Goal: Task Accomplishment & Management: Manage account settings

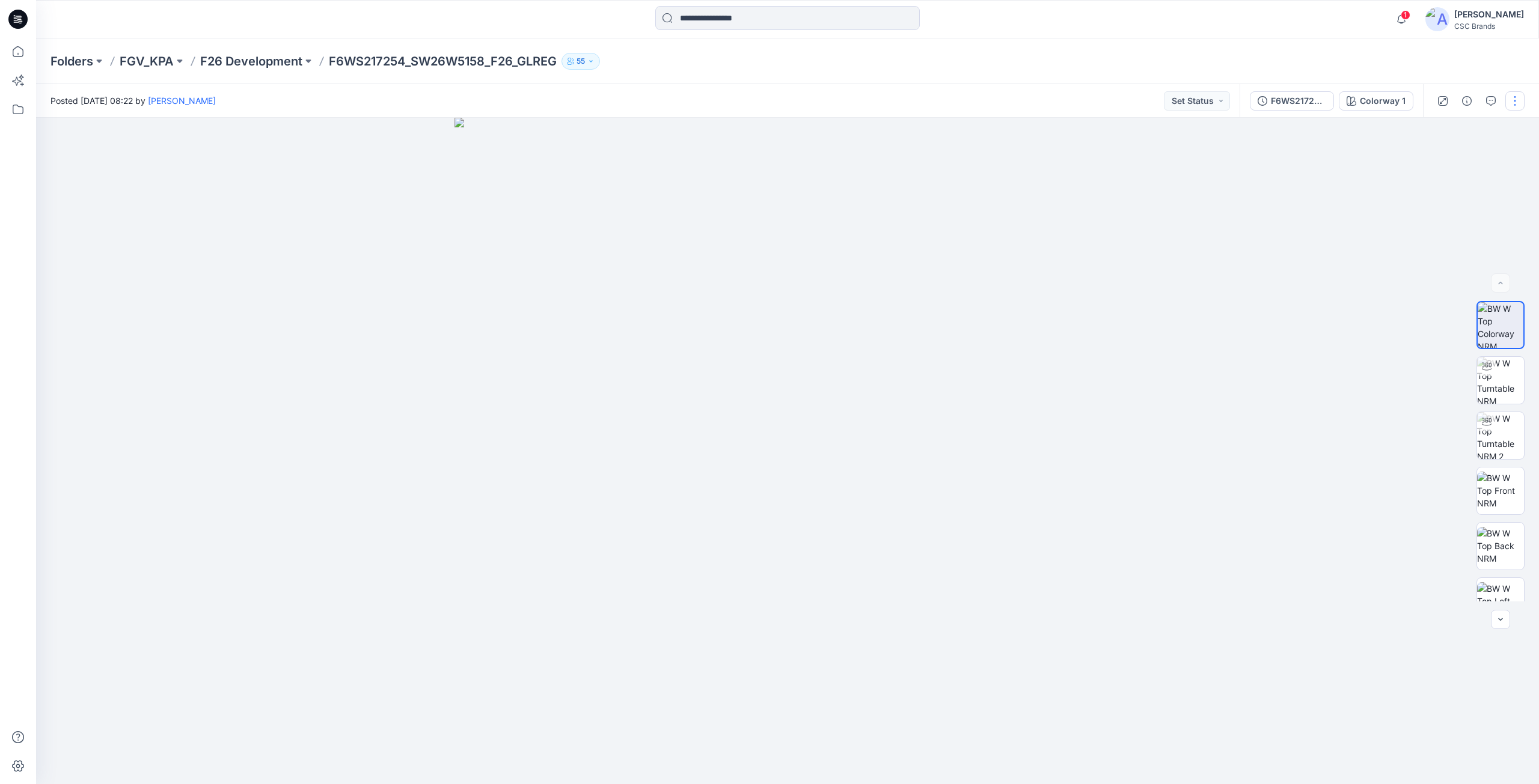
click at [300, 105] on button "button" at bounding box center [1514, 100] width 19 height 19
click at [300, 167] on button "Edit" at bounding box center [1463, 162] width 111 height 23
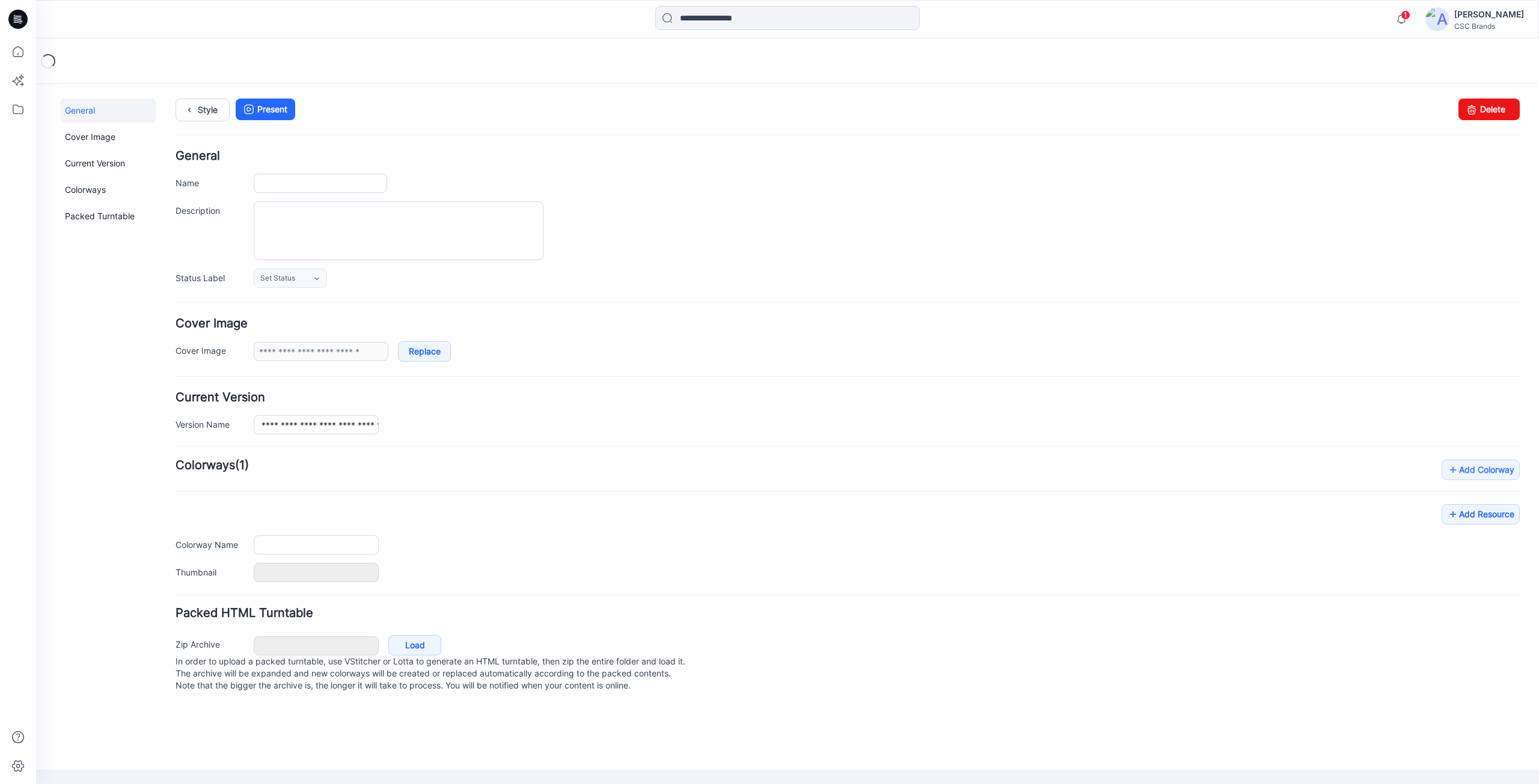
type input "**********"
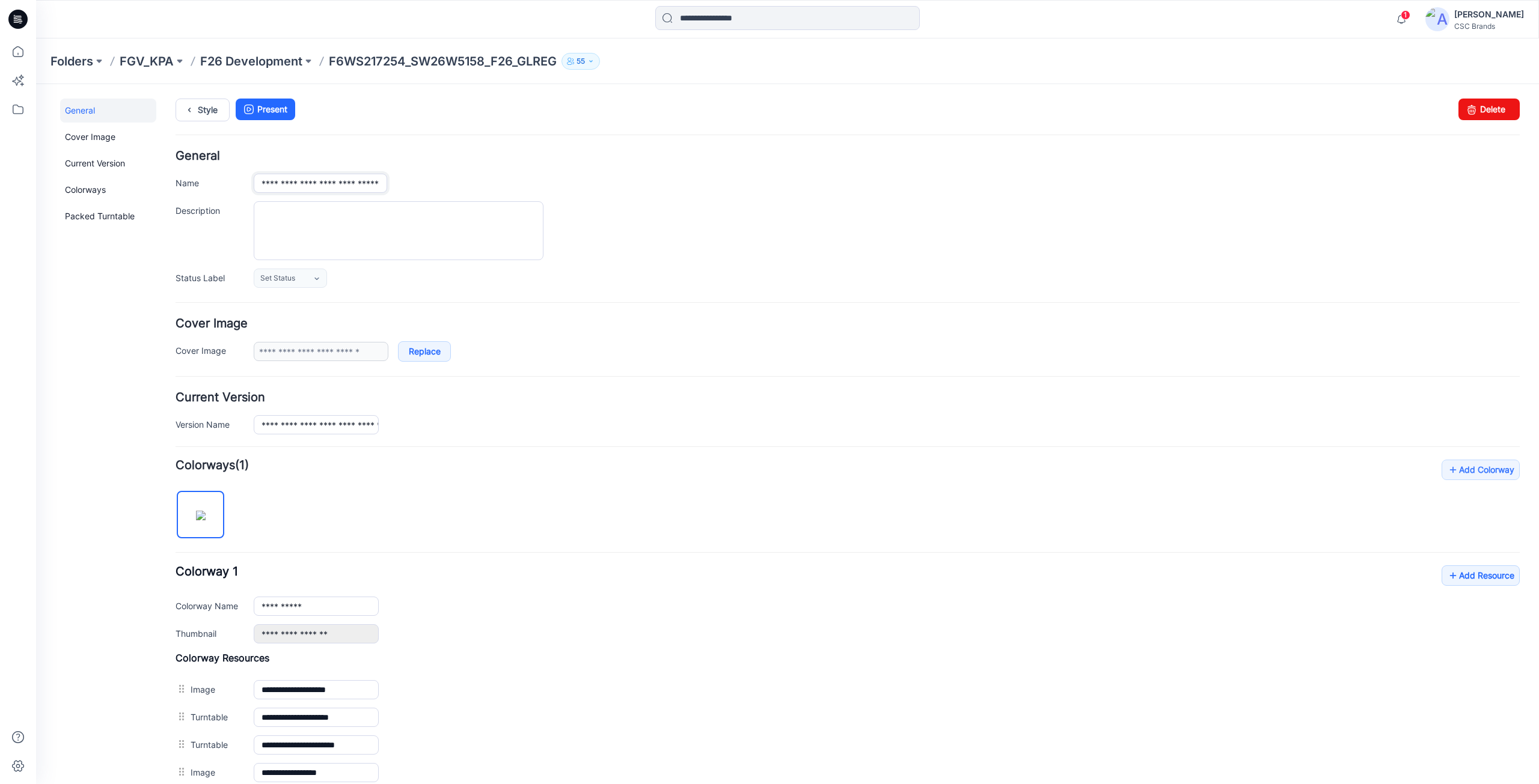
click at [345, 185] on input "**********" at bounding box center [321, 183] width 133 height 19
click at [302, 280] on link "Set Status" at bounding box center [290, 277] width 73 height 19
click at [270, 414] on link "F/A Virtual" at bounding box center [302, 409] width 91 height 25
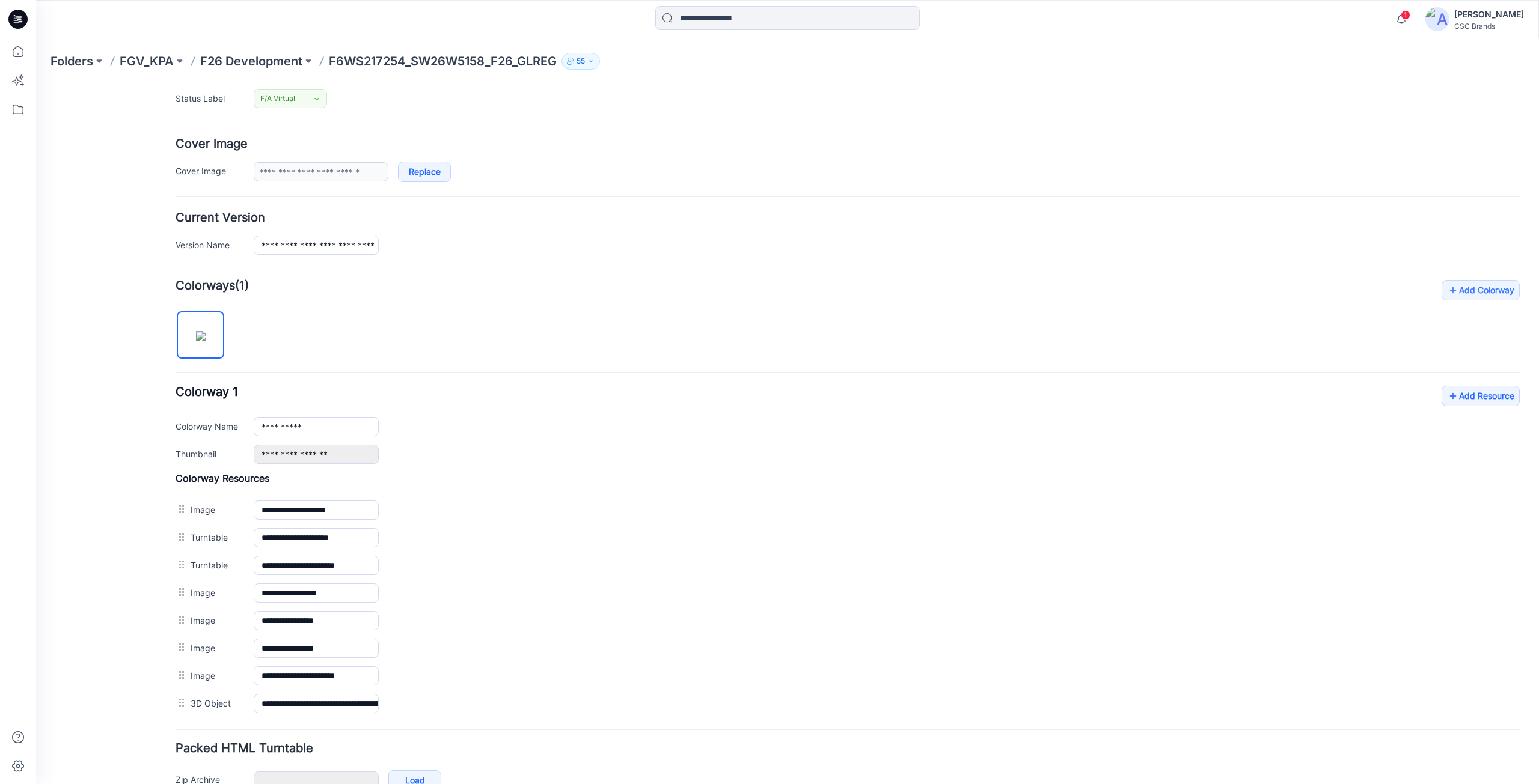
scroll to position [10, 0]
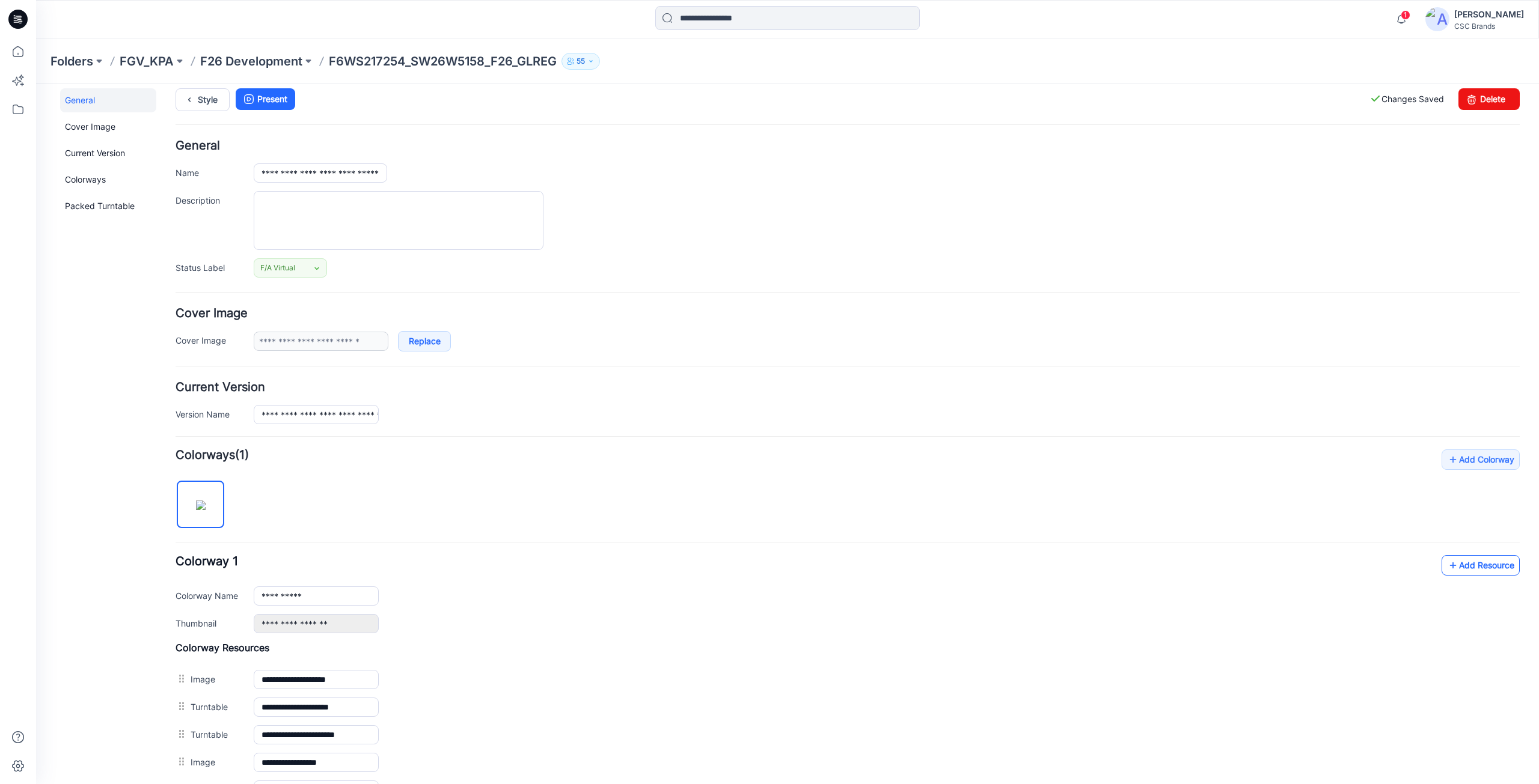
click at [1461, 566] on link "Add Resource" at bounding box center [1480, 565] width 78 height 21
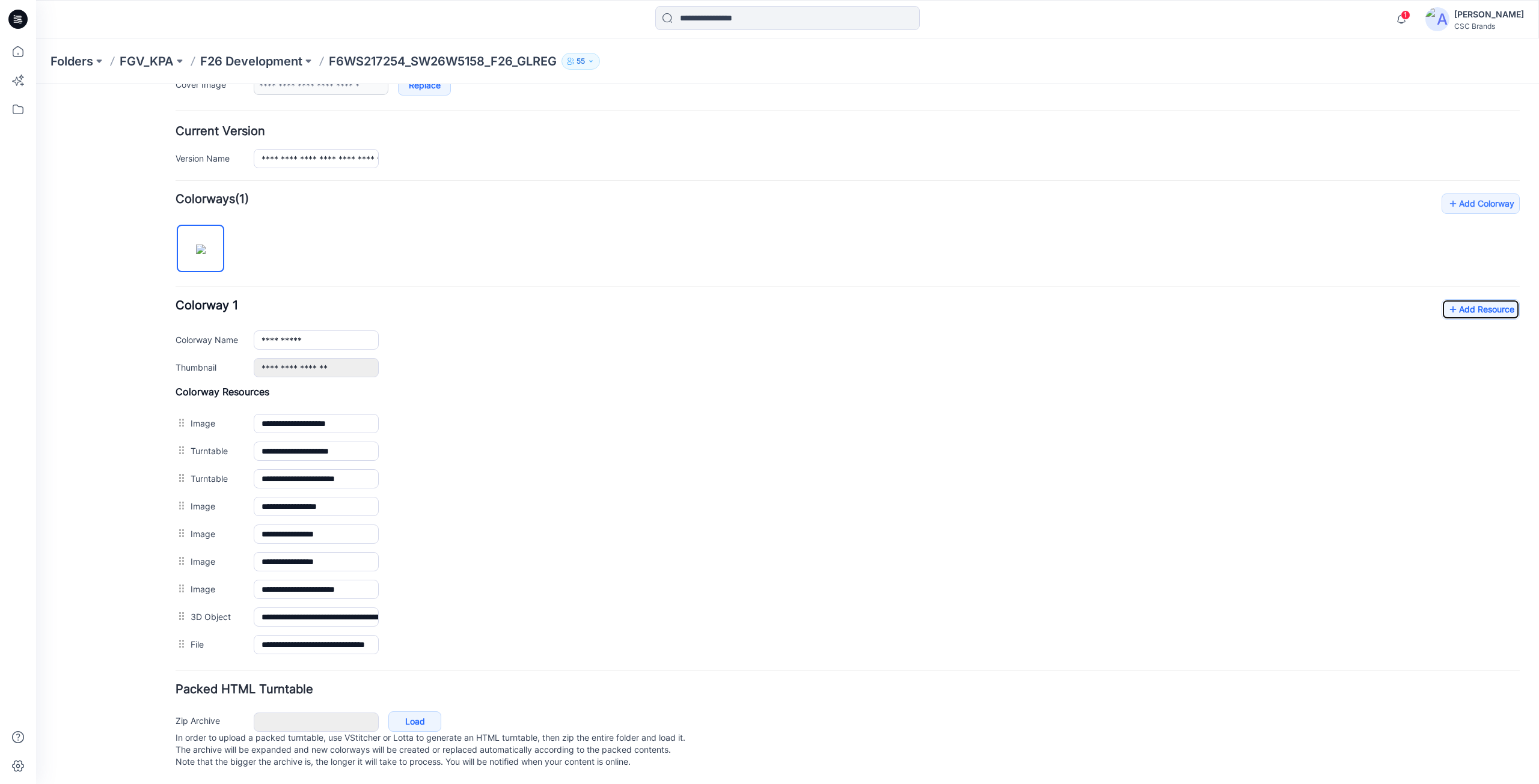
scroll to position [278, 0]
click at [26, 14] on icon at bounding box center [17, 19] width 19 height 39
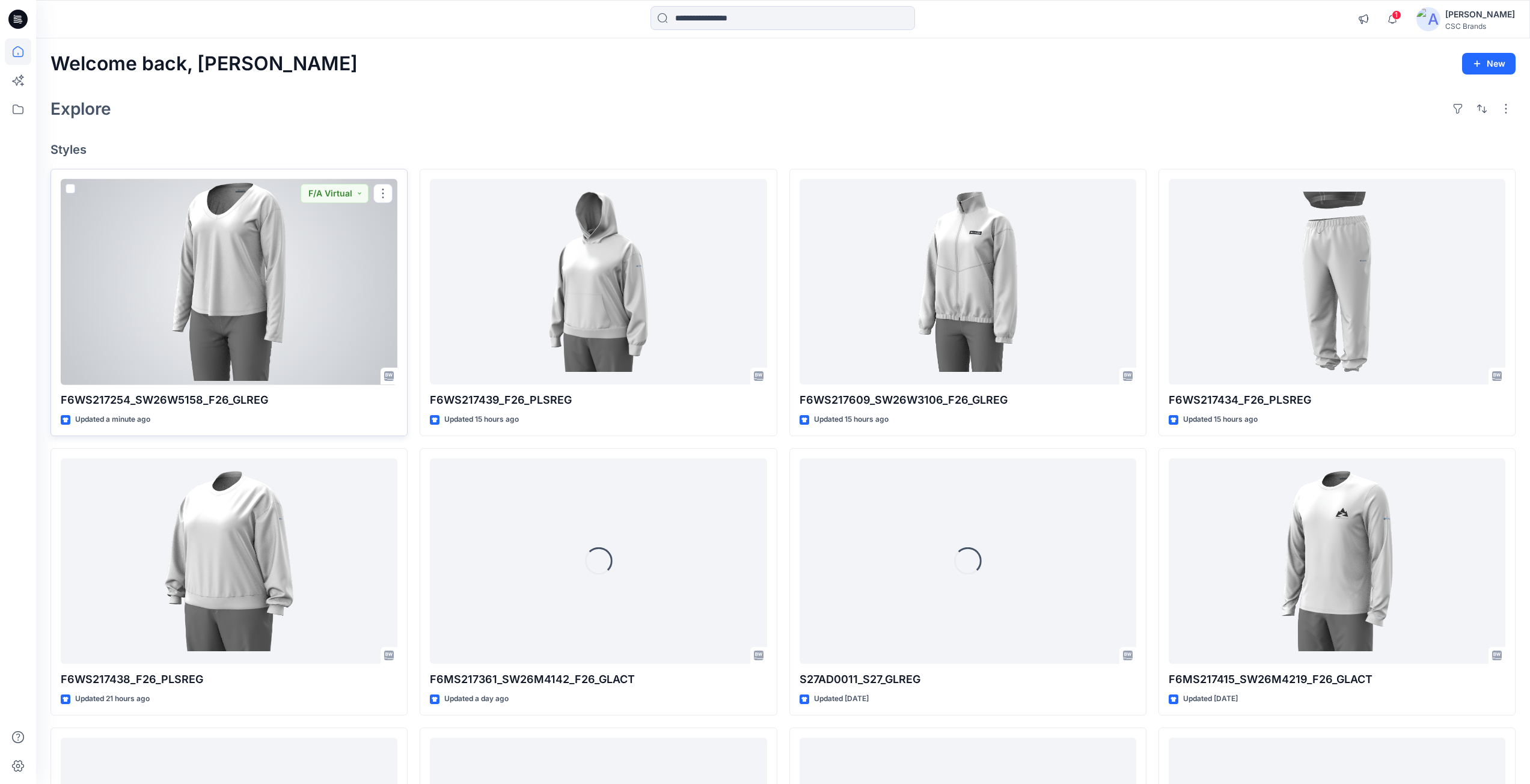
click at [282, 278] on div at bounding box center [229, 282] width 337 height 206
